Goal: Check status: Check status

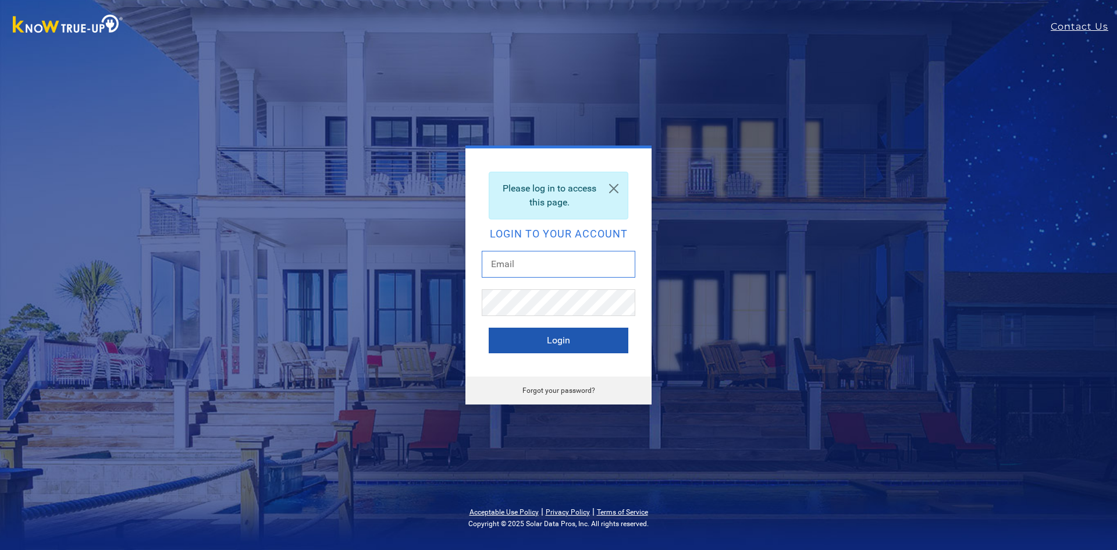
type input "munson7258@gmail.com"
click at [548, 342] on button "Login" at bounding box center [559, 341] width 140 height 26
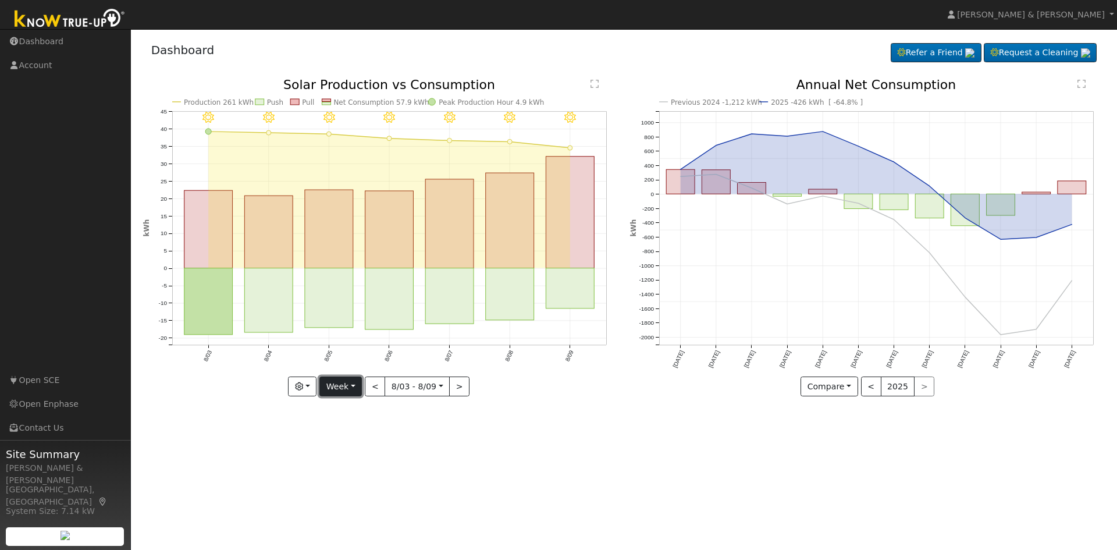
click at [338, 385] on button "Week" at bounding box center [340, 387] width 42 height 20
click at [335, 413] on link "Day" at bounding box center [360, 410] width 81 height 16
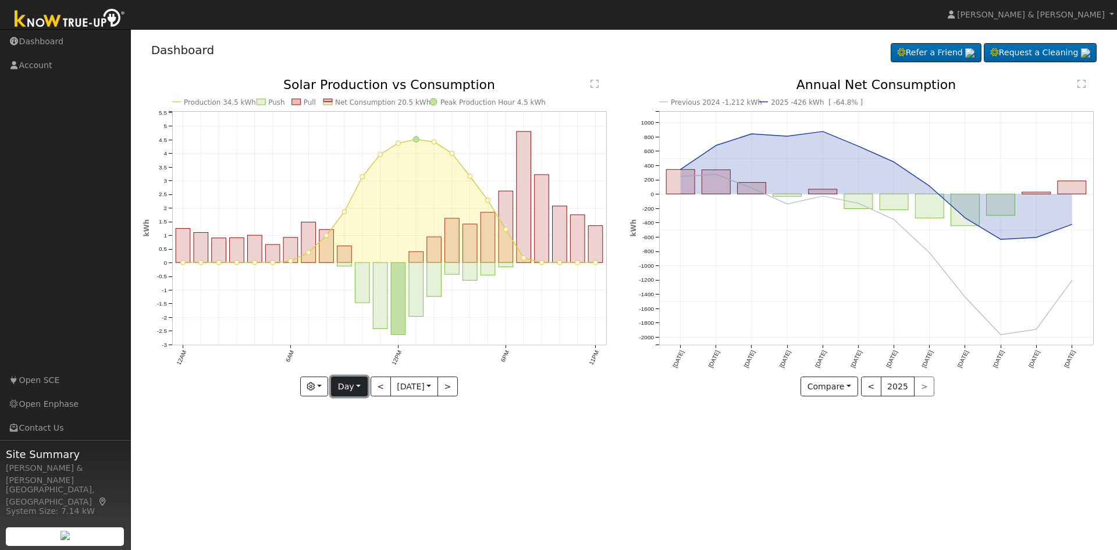
click at [344, 390] on button "Day" at bounding box center [349, 387] width 36 height 20
click at [360, 444] on link "Month" at bounding box center [372, 443] width 81 height 16
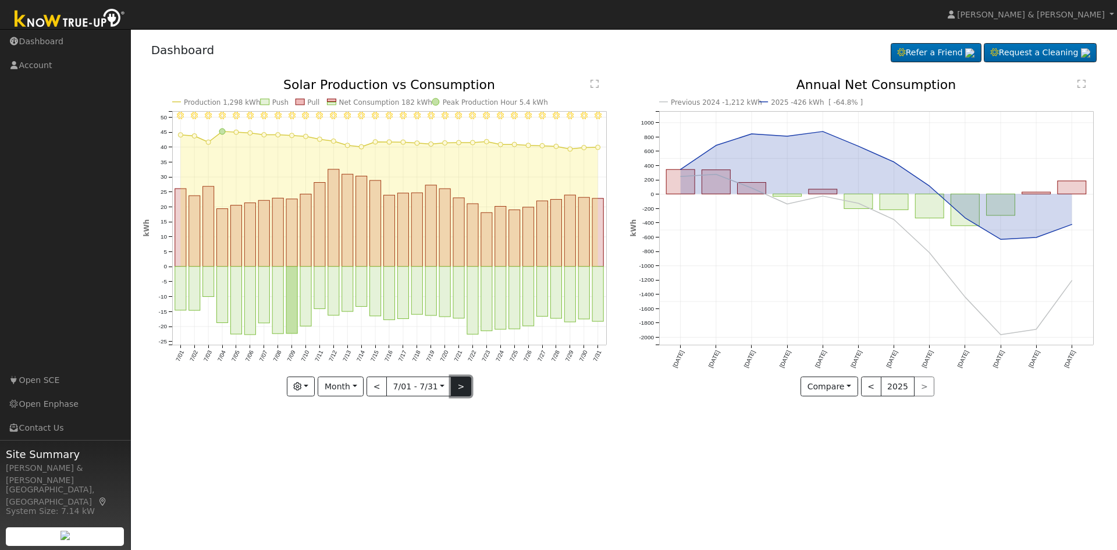
click at [456, 392] on button ">" at bounding box center [461, 387] width 20 height 20
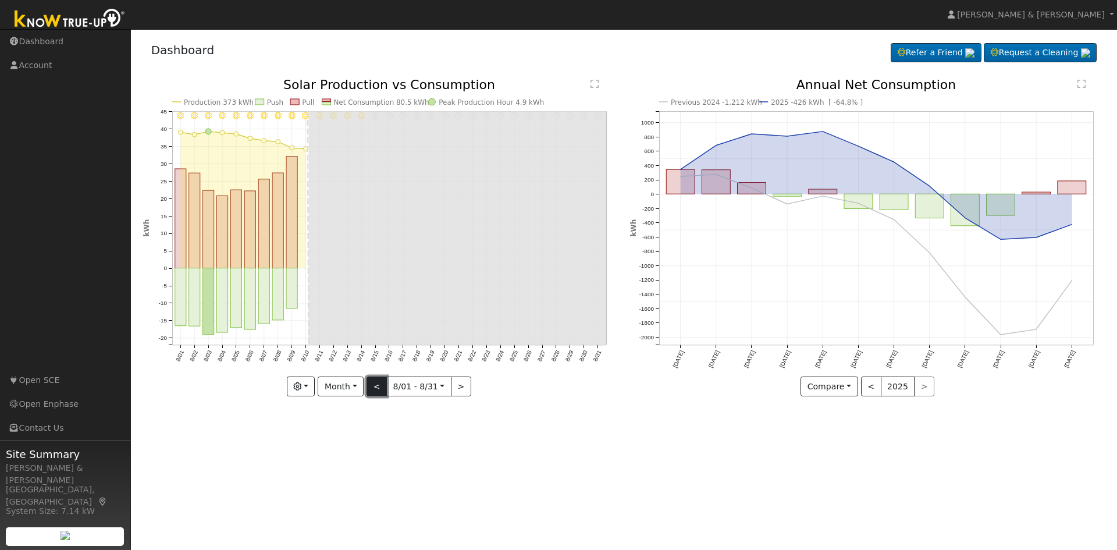
click at [374, 385] on button "<" at bounding box center [377, 387] width 20 height 20
type input "[DATE]"
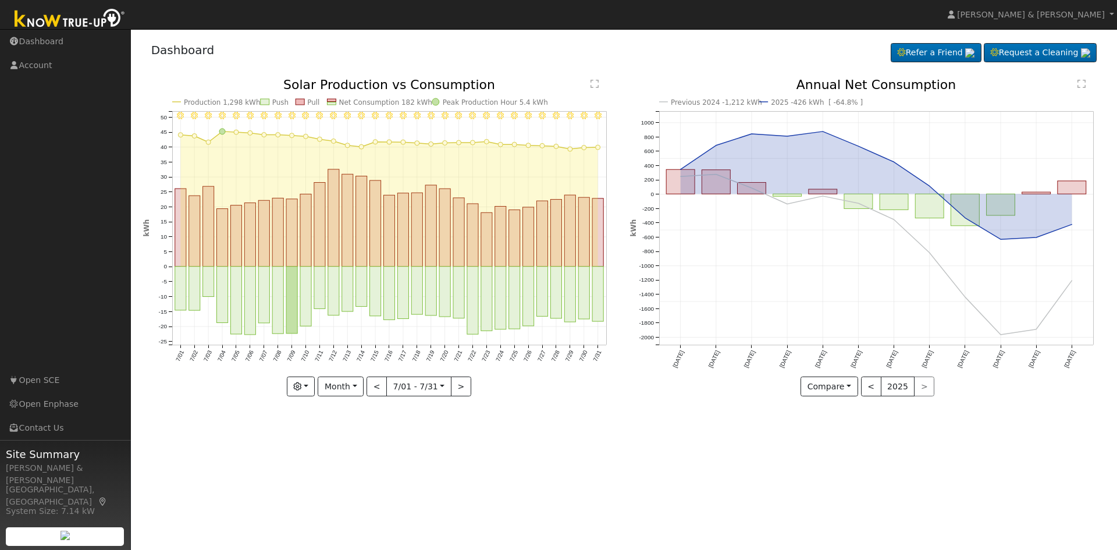
click at [518, 457] on div "User Profile First name Last name Email Email Notifications No Emails No Emails…" at bounding box center [624, 289] width 986 height 521
